Goal: Information Seeking & Learning: Understand process/instructions

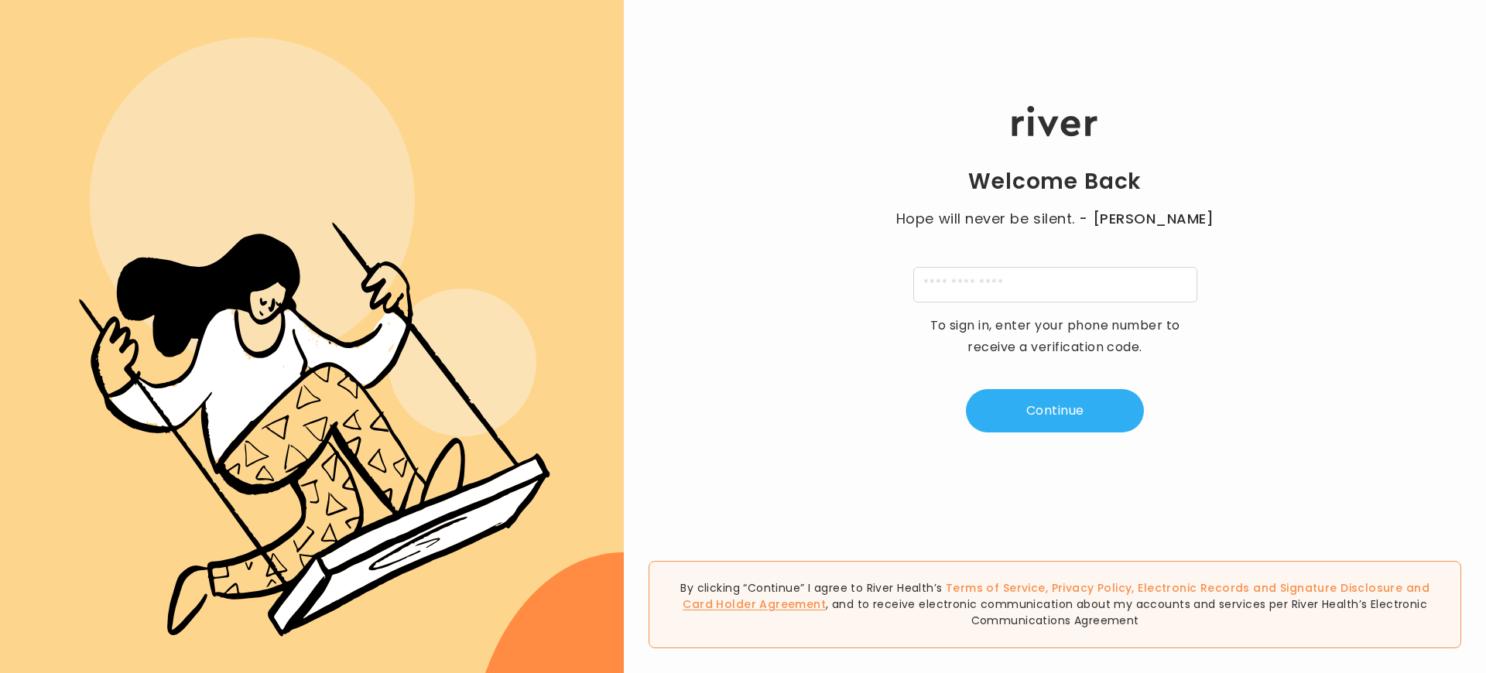
click at [826, 605] on link "Card Holder Agreement" at bounding box center [754, 604] width 143 height 15
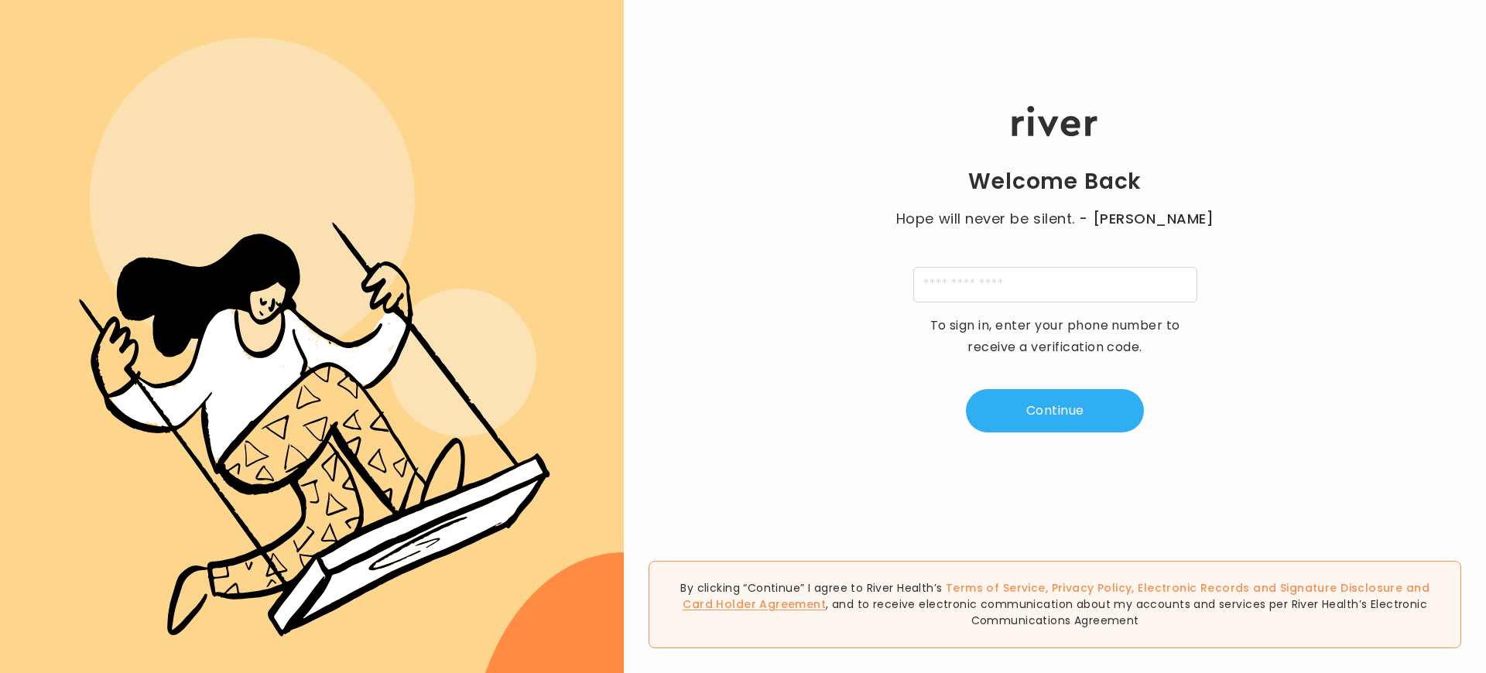
click at [826, 605] on link "Card Holder Agreement" at bounding box center [754, 604] width 143 height 15
